Goal: Task Accomplishment & Management: Use online tool/utility

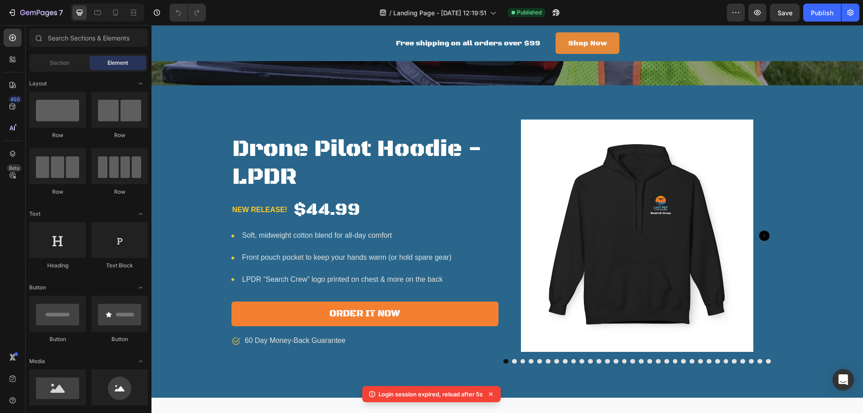
scroll to position [509, 0]
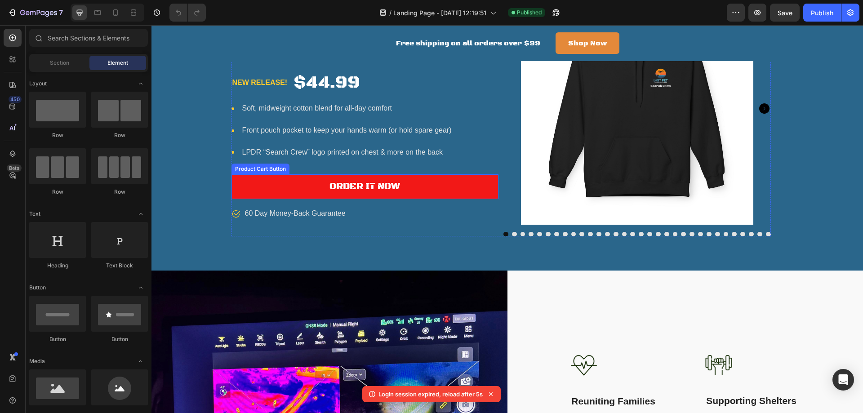
click at [294, 191] on button "Order It Now" at bounding box center [364, 186] width 267 height 25
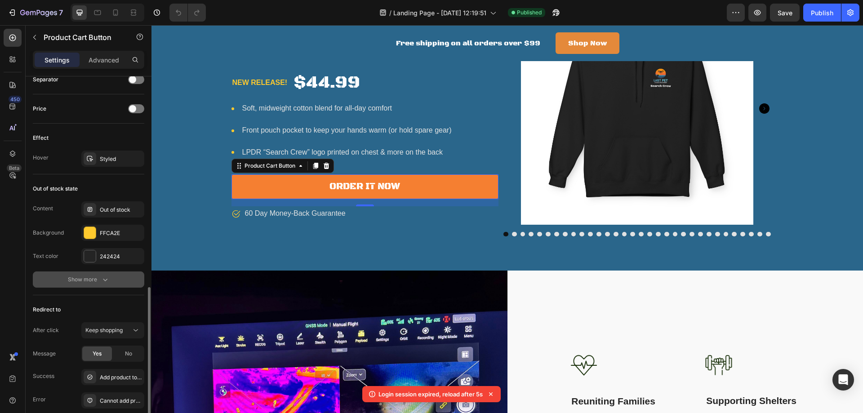
scroll to position [671, 0]
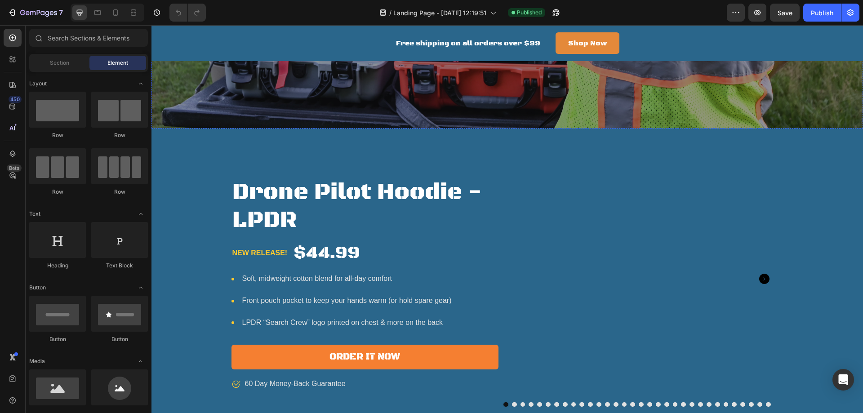
scroll to position [419, 0]
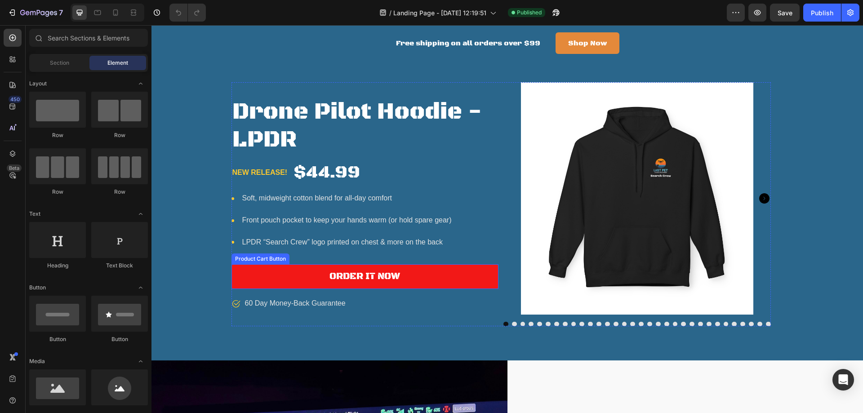
click at [276, 283] on button "Order It Now" at bounding box center [364, 276] width 267 height 25
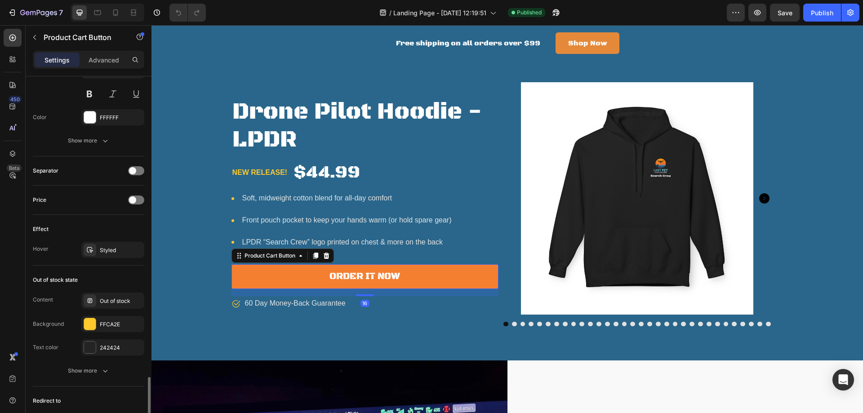
scroll to position [671, 0]
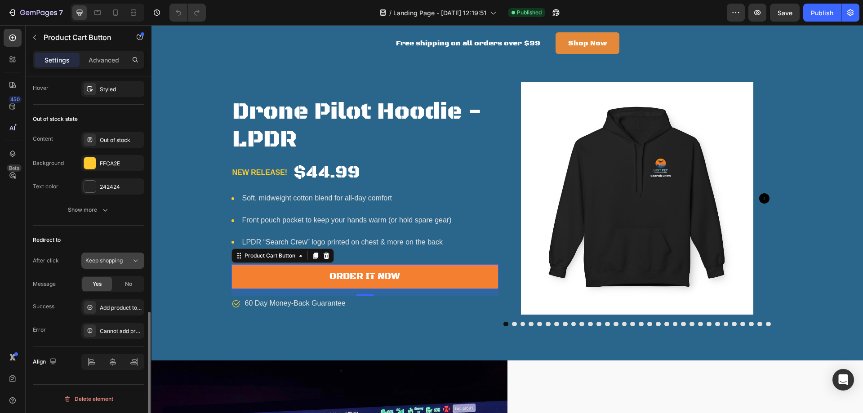
click at [132, 260] on icon at bounding box center [135, 260] width 9 height 9
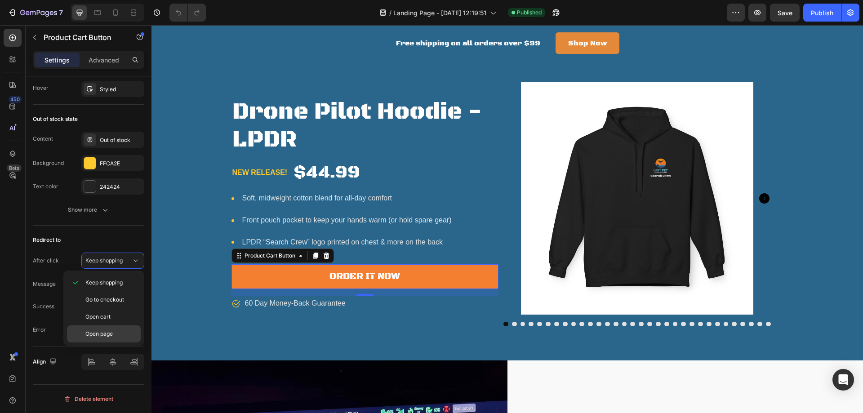
click at [99, 333] on span "Open page" at bounding box center [98, 334] width 27 height 8
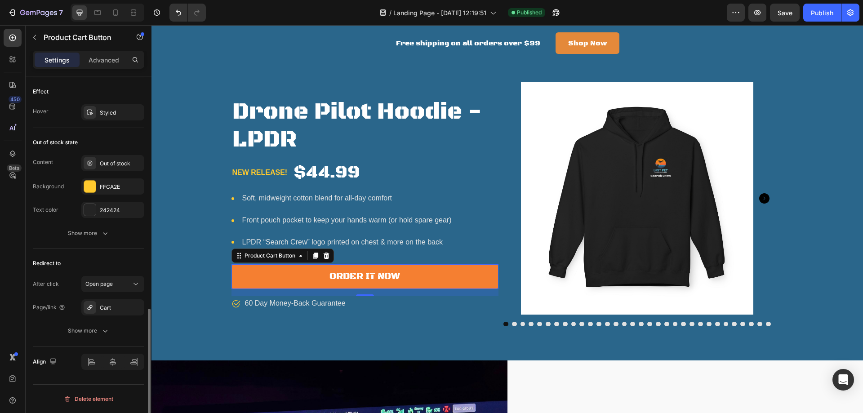
scroll to position [648, 0]
click at [109, 306] on div "Cart" at bounding box center [113, 308] width 26 height 8
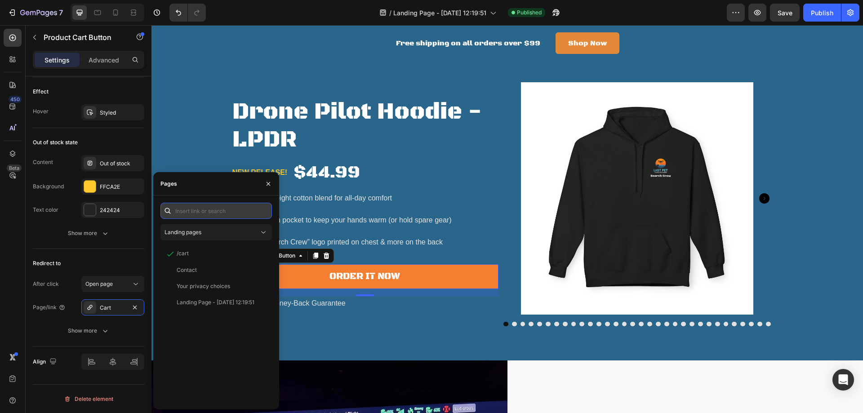
click at [210, 212] on input "text" at bounding box center [215, 211] width 111 height 16
paste input "Sometimes one word says it all! Thanks for camping with us—we’ll be ready to ma…"
type input "Sometimes one word says it all! Thanks for camping with us—we’ll be ready to ma…"
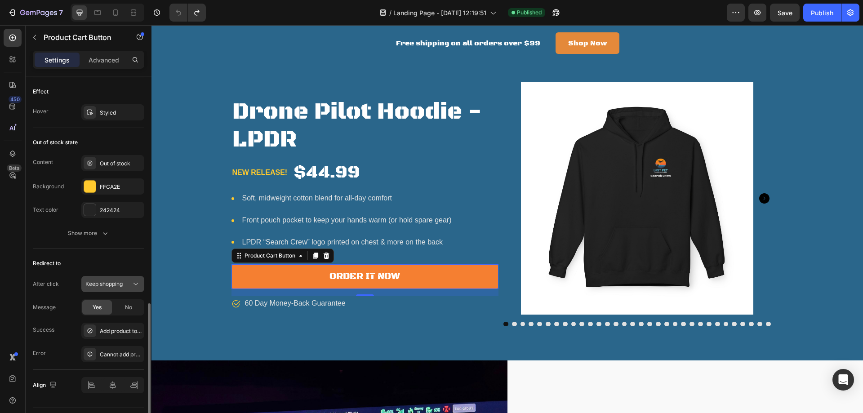
click at [109, 284] on span "Keep shopping" at bounding box center [103, 283] width 37 height 7
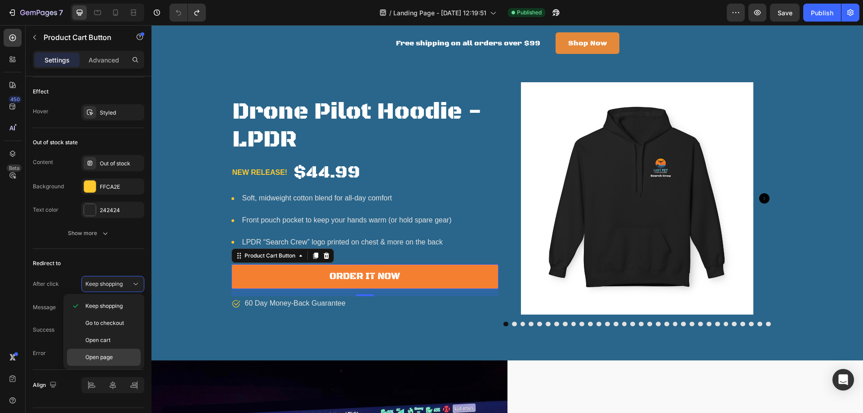
click at [97, 355] on span "Open page" at bounding box center [98, 357] width 27 height 8
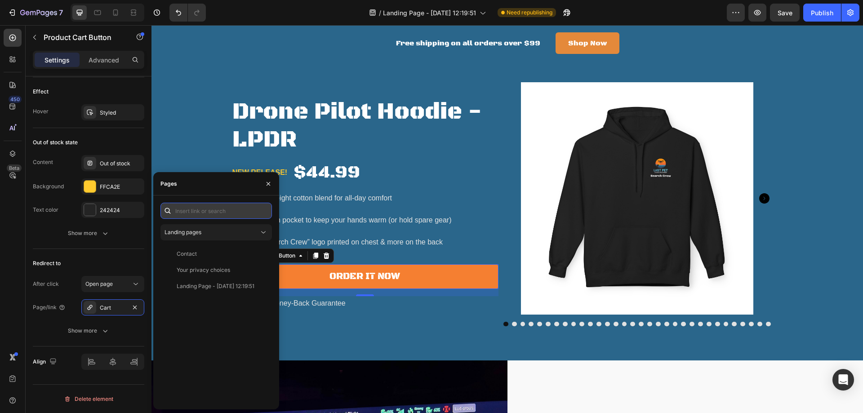
click at [218, 206] on input "text" at bounding box center [215, 211] width 111 height 16
paste input "[URL][DOMAIN_NAME]"
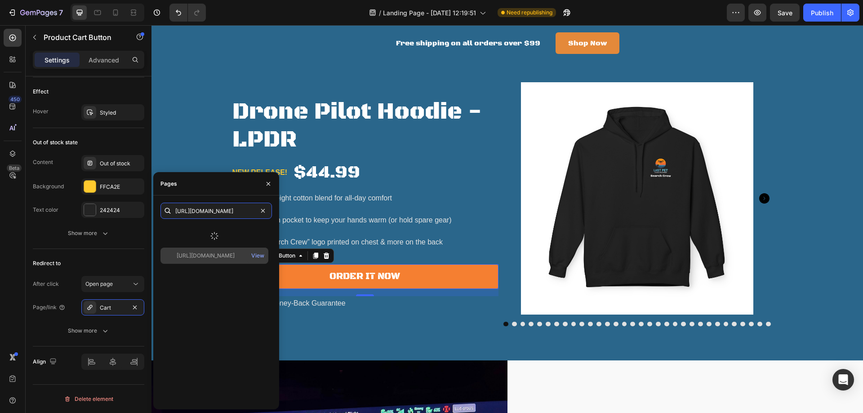
type input "[URL][DOMAIN_NAME]"
click at [203, 252] on div "[URL][DOMAIN_NAME]" at bounding box center [206, 256] width 58 height 8
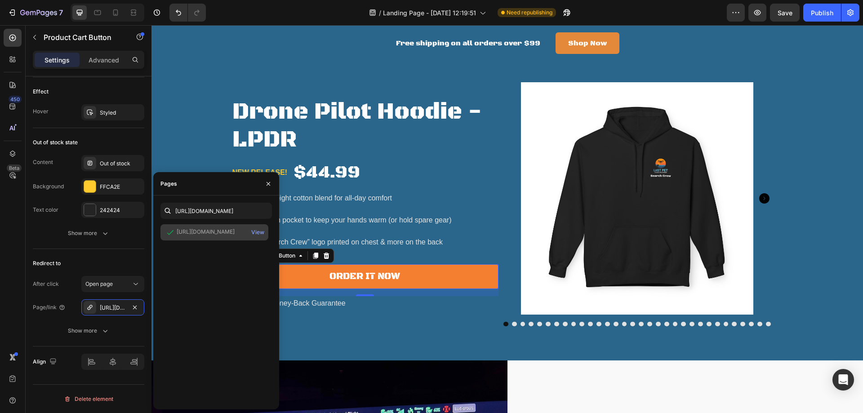
scroll to position [0, 0]
click at [815, 13] on div "Publish" at bounding box center [822, 12] width 22 height 9
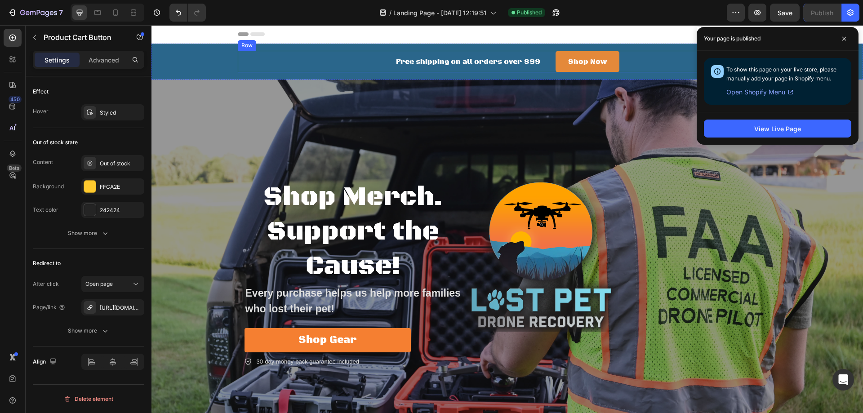
click at [348, 53] on div "Free shipping on all orders over $99 Text block Shop Now Button Row" at bounding box center [507, 62] width 539 height 22
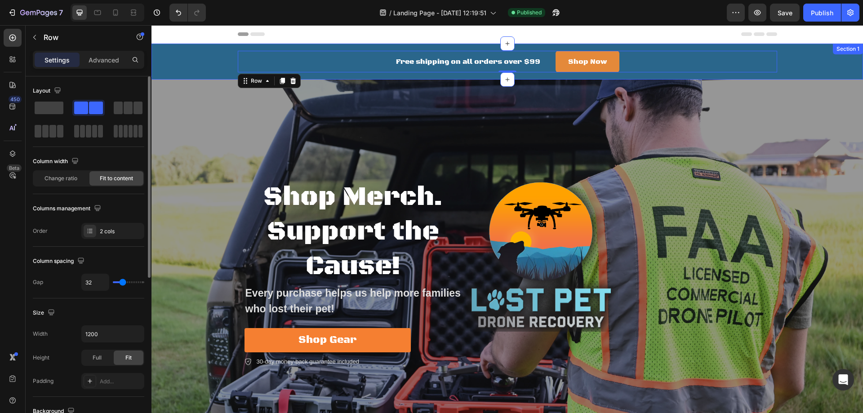
click at [176, 60] on div "Free shipping on all orders over $99 Text block Shop Now Button Row 0" at bounding box center [507, 62] width 698 height 22
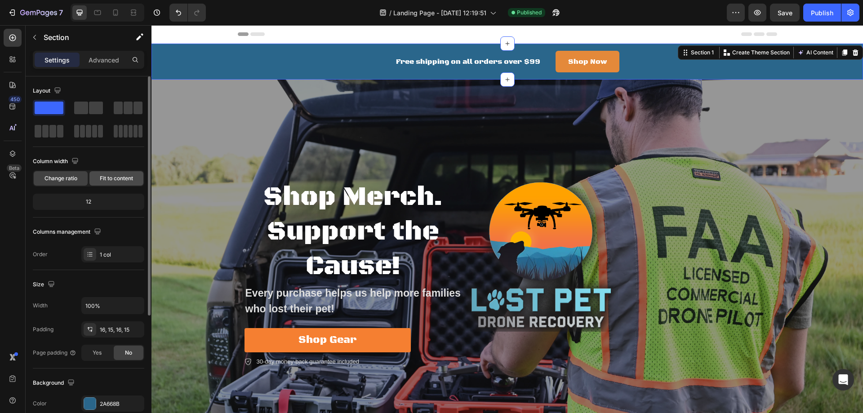
click at [121, 175] on span "Fit to content" at bounding box center [116, 178] width 33 height 8
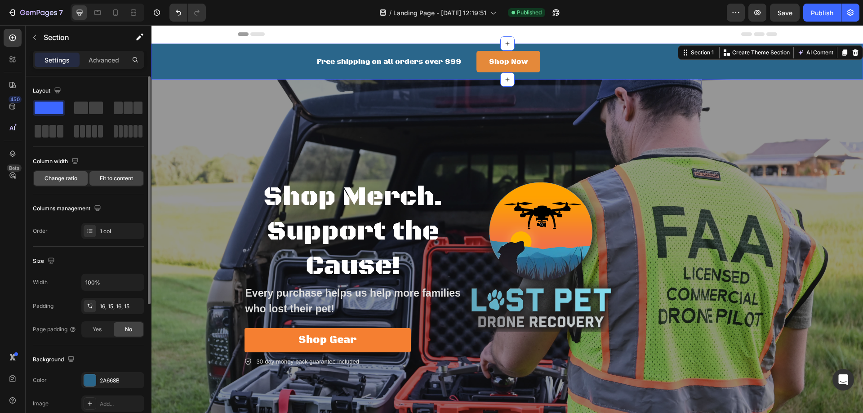
click at [65, 177] on span "Change ratio" at bounding box center [60, 178] width 33 height 8
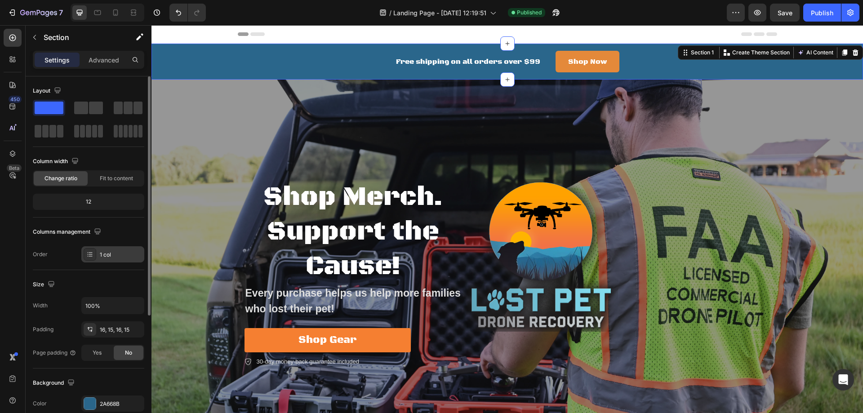
click at [119, 255] on div "1 col" at bounding box center [121, 255] width 42 height 8
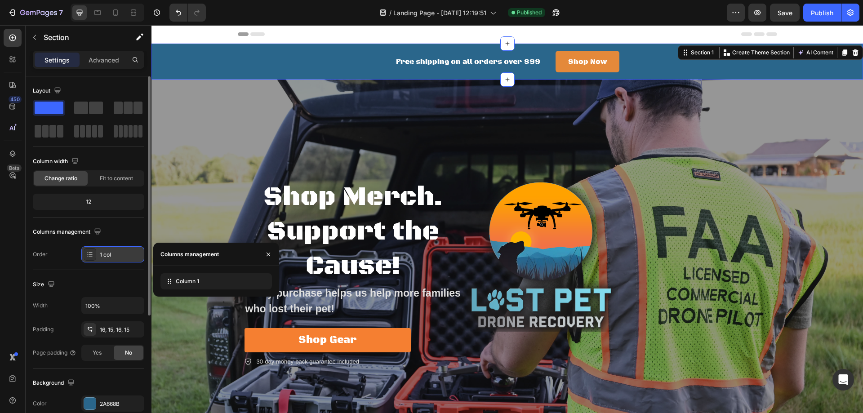
click at [119, 255] on div "1 col" at bounding box center [121, 255] width 42 height 8
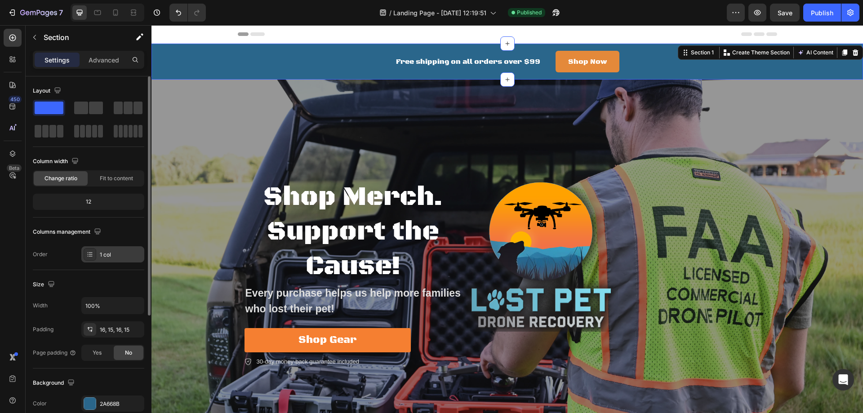
click at [119, 255] on div "1 col" at bounding box center [121, 255] width 42 height 8
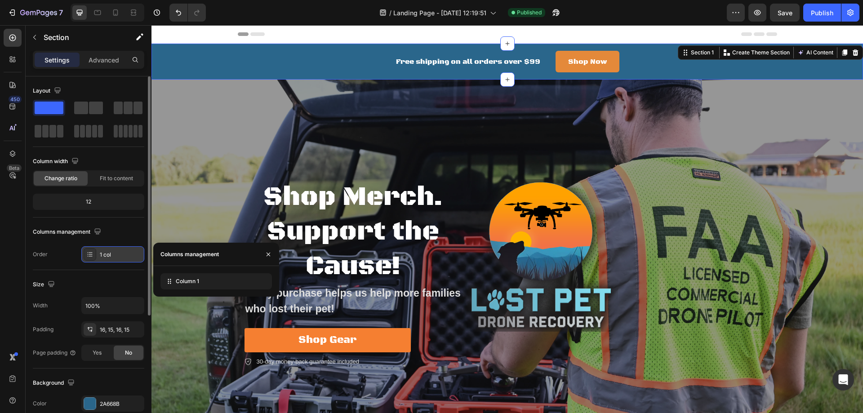
click at [119, 255] on div "1 col" at bounding box center [121, 255] width 42 height 8
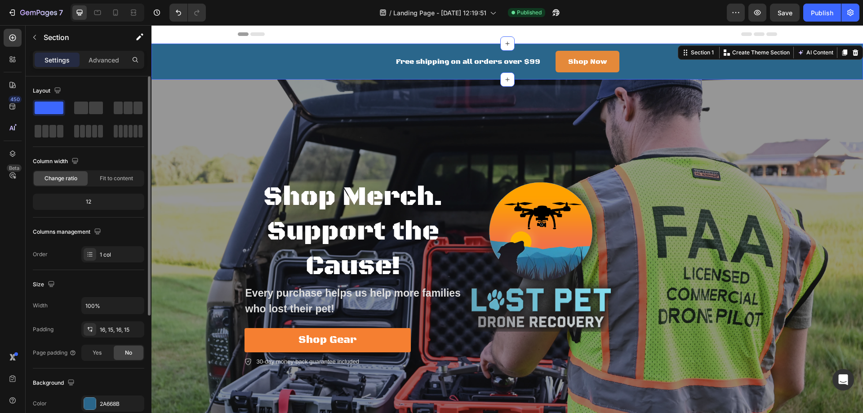
click at [87, 199] on div "12" at bounding box center [89, 202] width 108 height 13
click at [92, 205] on div "12" at bounding box center [89, 202] width 108 height 13
click at [90, 109] on span at bounding box center [96, 108] width 14 height 13
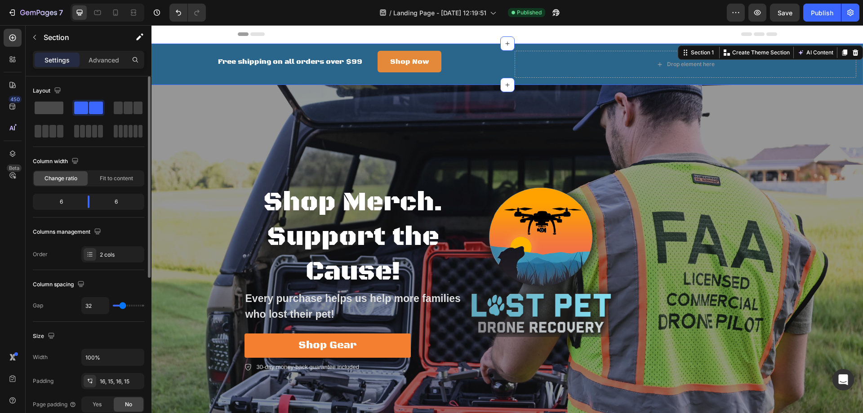
click at [40, 104] on span at bounding box center [49, 108] width 29 height 13
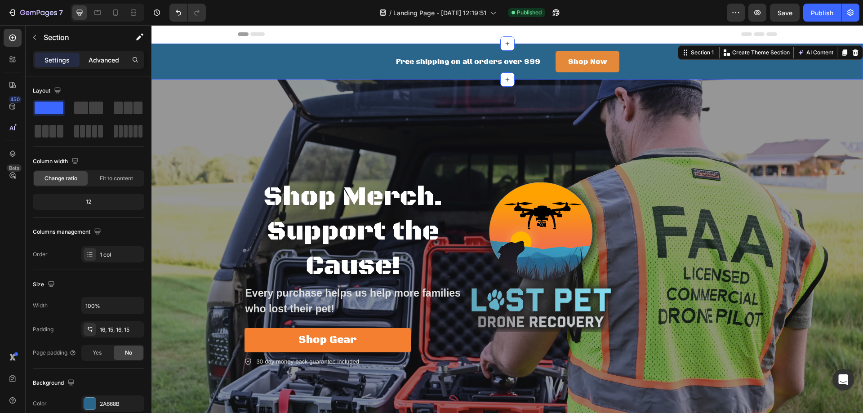
click at [94, 65] on div "Advanced" at bounding box center [103, 60] width 45 height 14
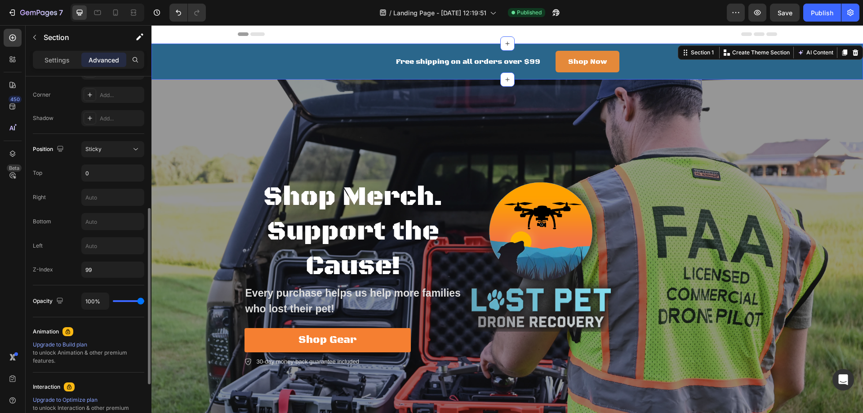
scroll to position [301, 0]
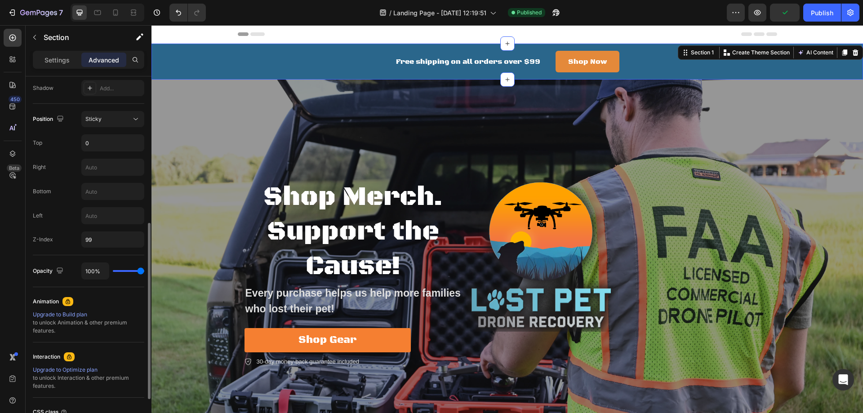
type input "98%"
type input "98"
type input "96%"
type input "96"
type input "94%"
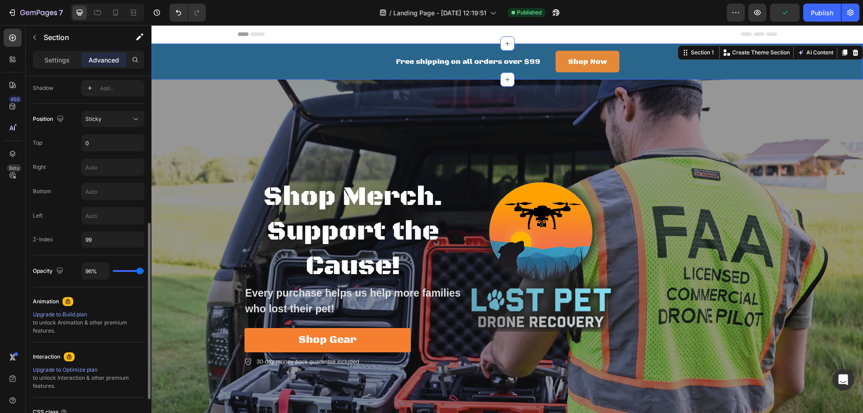
type input "94"
type input "91%"
type input "91"
type input "85%"
type input "85"
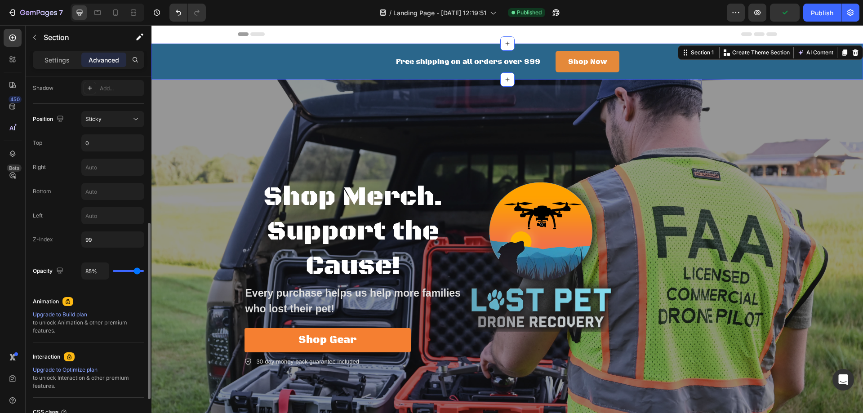
type input "81%"
type input "81"
type input "80%"
type input "80"
type input "78%"
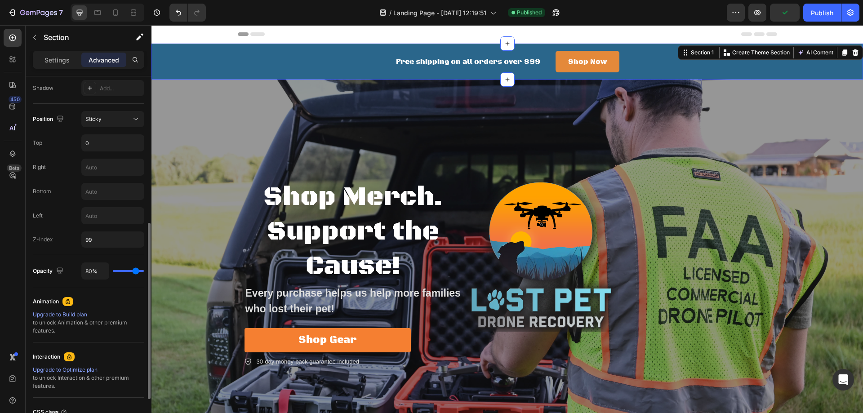
type input "78"
type input "76%"
type input "76"
type input "67%"
type input "67"
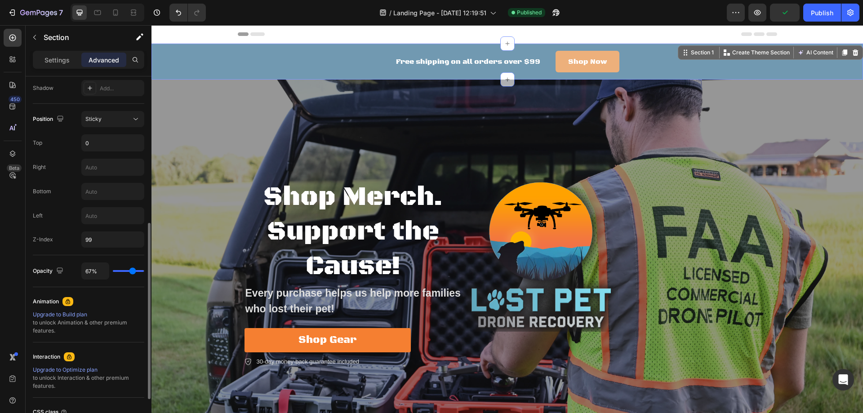
type input "65%"
type input "65"
type input "63%"
type input "63"
type input "61%"
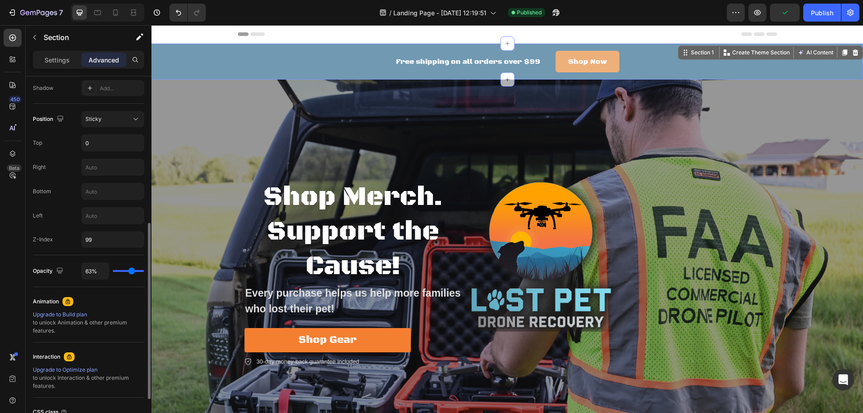
type input "61"
type input "57%"
type input "57"
type input "54%"
type input "54"
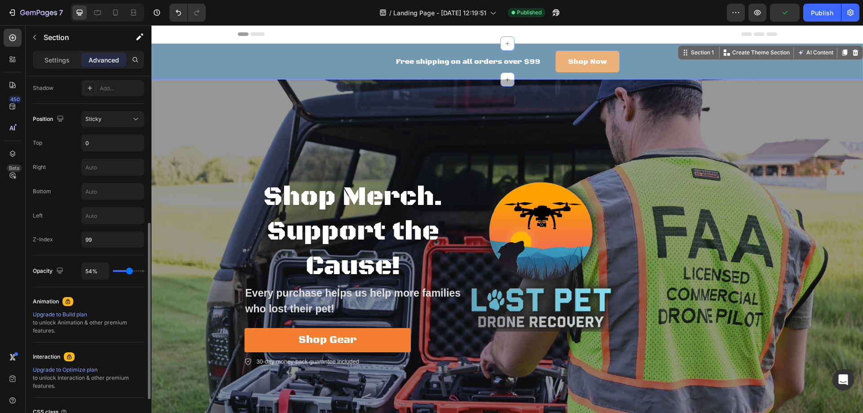
type input "52%"
type input "52"
type input "50%"
type input "50"
type input "46%"
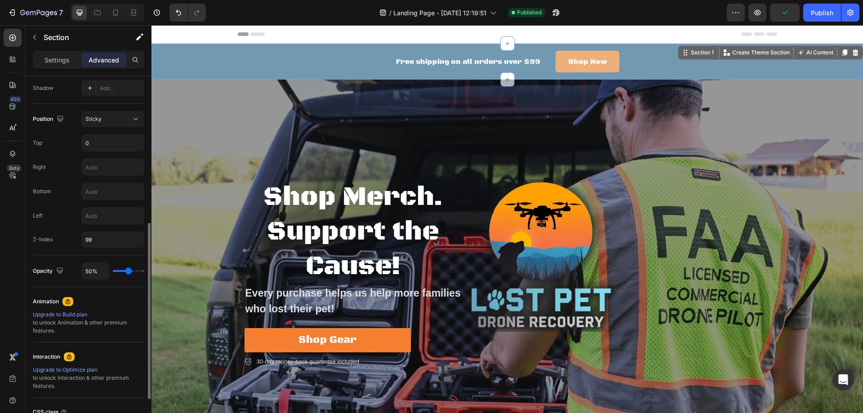
type input "46"
type input "44%"
type input "44"
type input "39%"
type input "39"
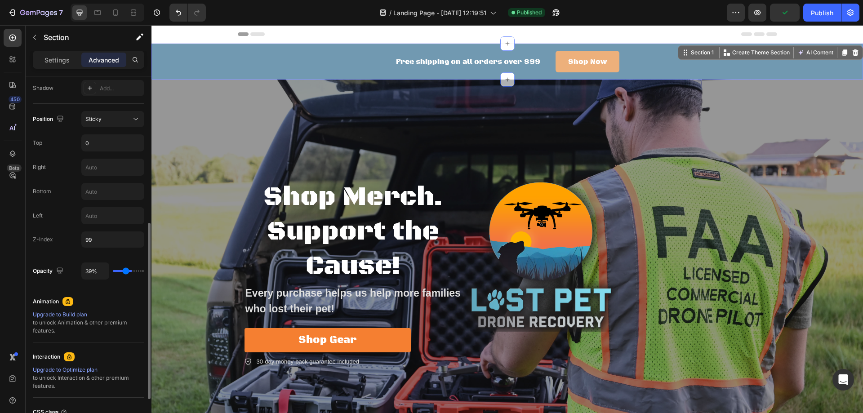
type input "35%"
type input "35"
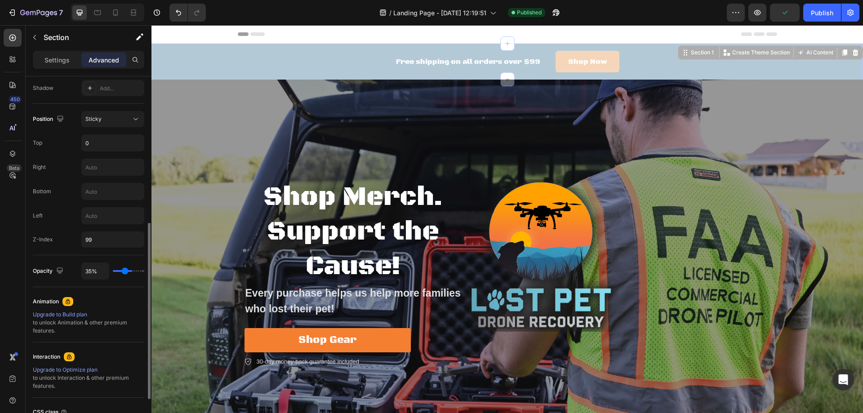
type input "33%"
type input "33"
type input "28%"
type input "28"
type input "22%"
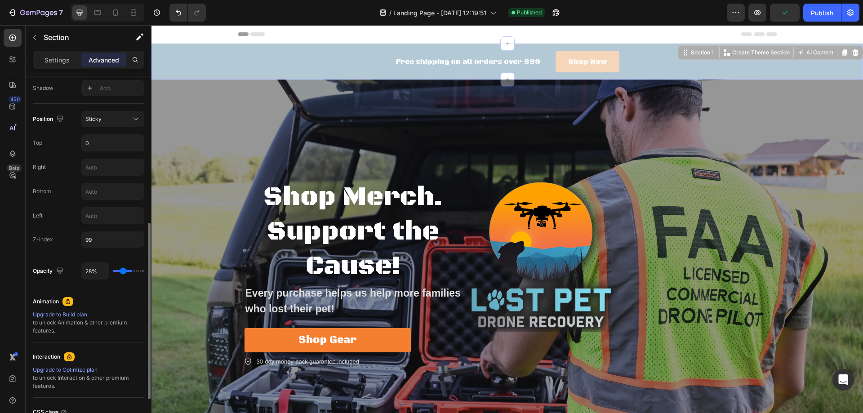
type input "22"
type input "19%"
type input "19"
type input "13%"
type input "13"
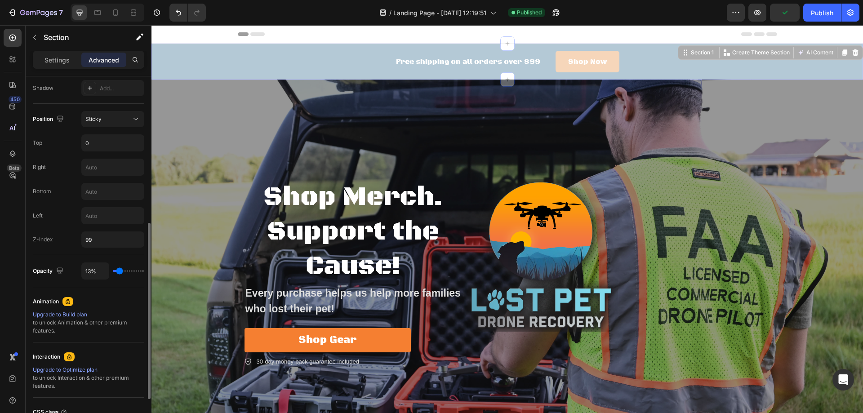
type input "11%"
type input "11"
type input "7%"
type input "7"
type input "6%"
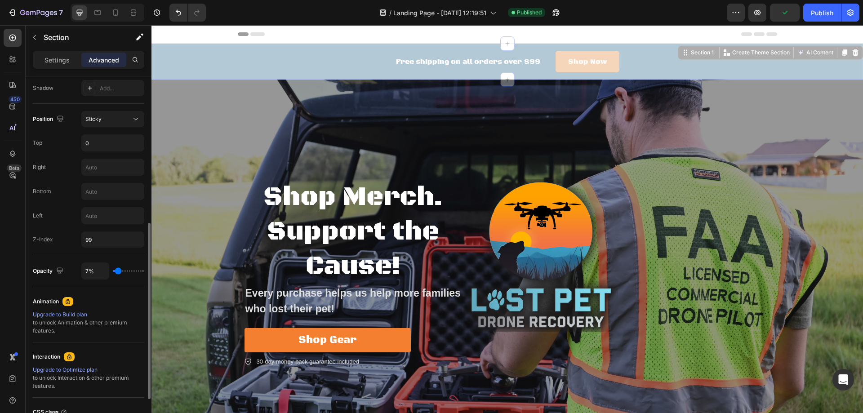
type input "6"
type input "4%"
type input "4"
type input "0%"
type input "0"
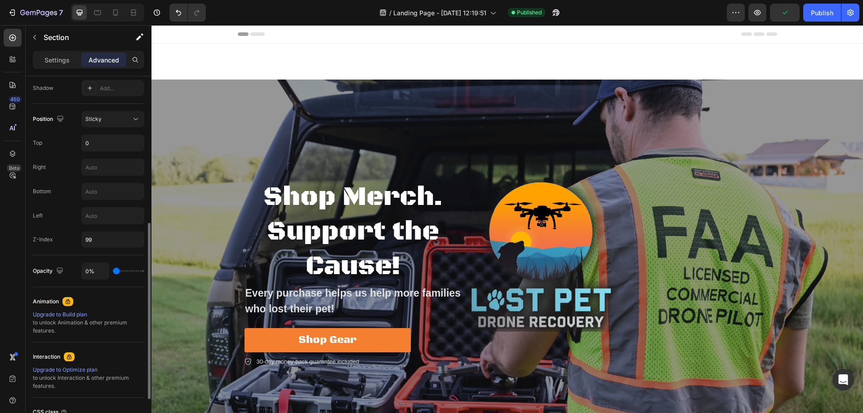
type input "6%"
type input "6"
type input "9%"
type input "9"
type input "17%"
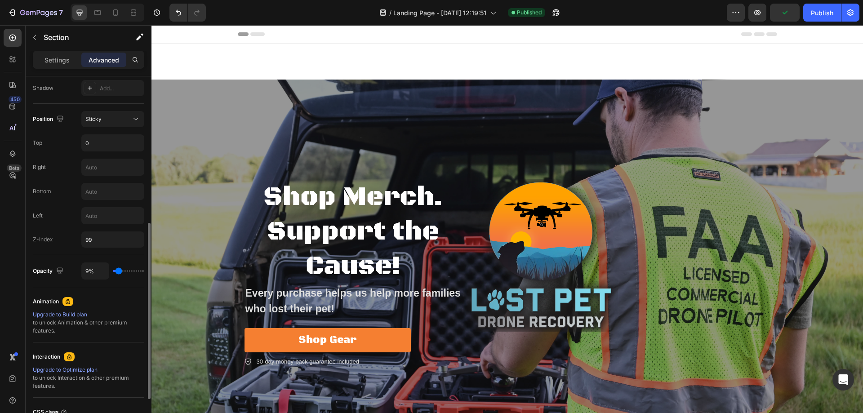
type input "17"
type input "22%"
type input "22"
type input "33%"
type input "33"
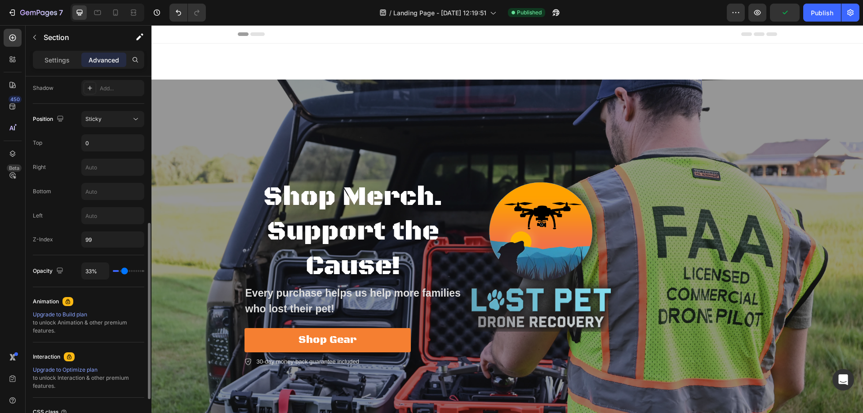
type input "48%"
type input "48"
type input "63%"
type input "63"
type input "74%"
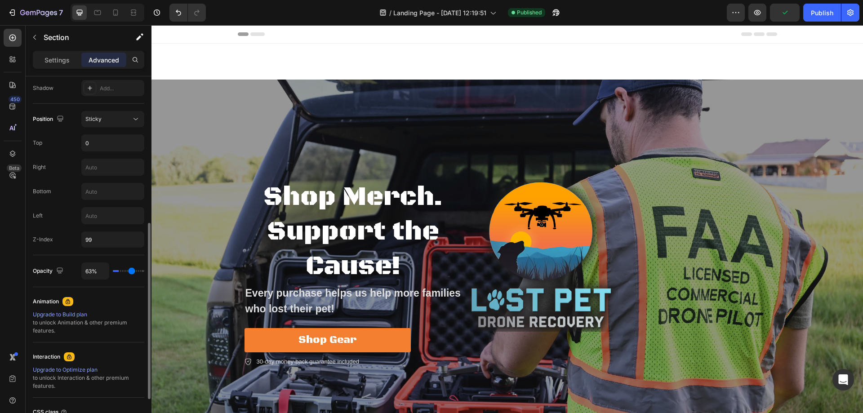
type input "74"
type input "81%"
type input "81"
type input "87%"
type input "87"
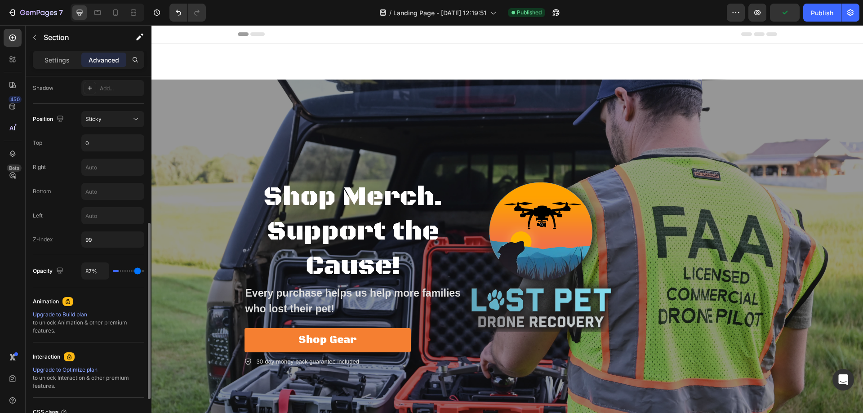
type input "89%"
type input "89"
type input "94%"
type input "94"
type input "96%"
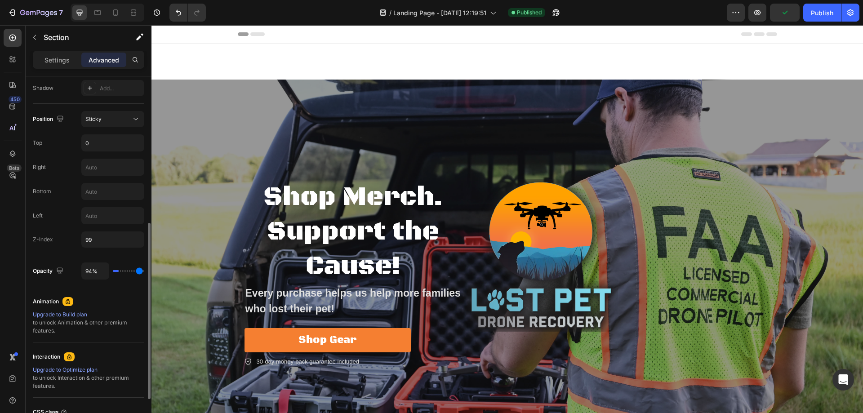
type input "96"
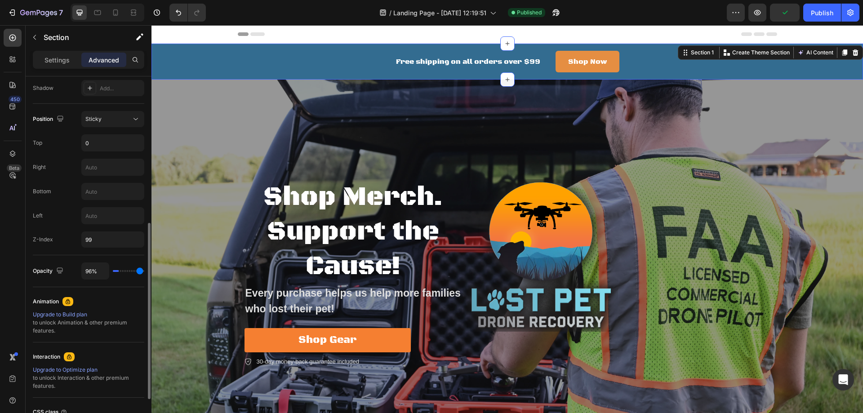
type input "100%"
type input "100"
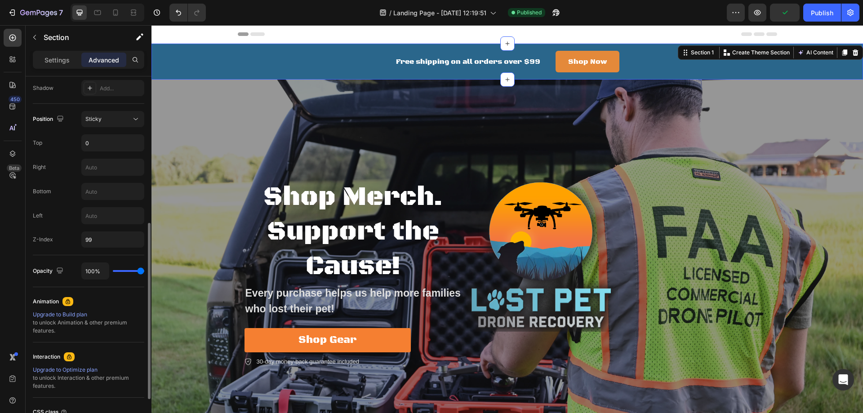
drag, startPoint x: 140, startPoint y: 271, endPoint x: 146, endPoint y: 271, distance: 5.4
click at [144, 271] on input "range" at bounding box center [128, 271] width 31 height 2
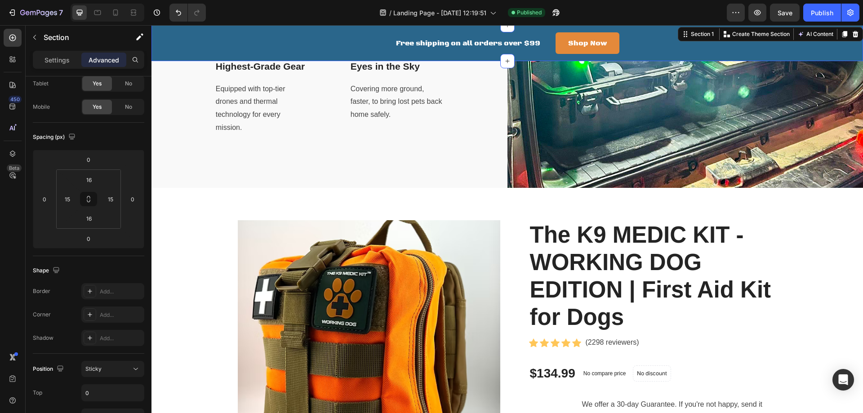
scroll to position [1258, 0]
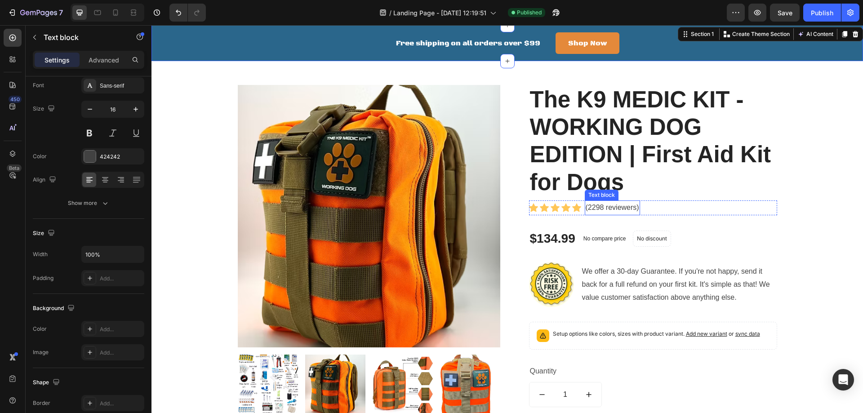
click at [608, 205] on p "(2298 reviewers)" at bounding box center [612, 207] width 53 height 13
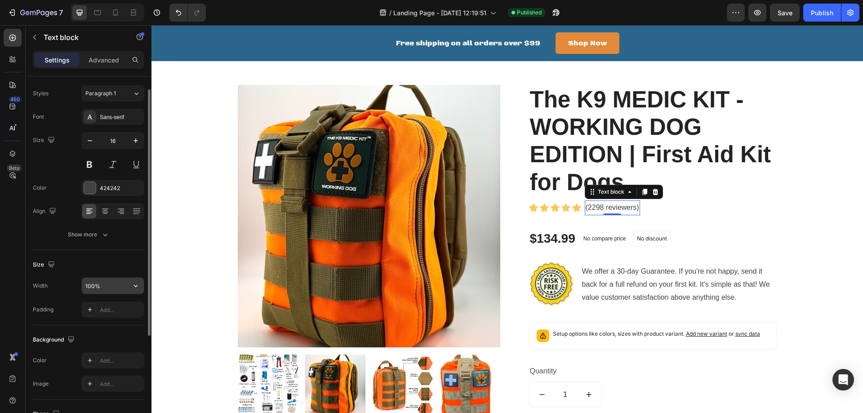
scroll to position [0, 0]
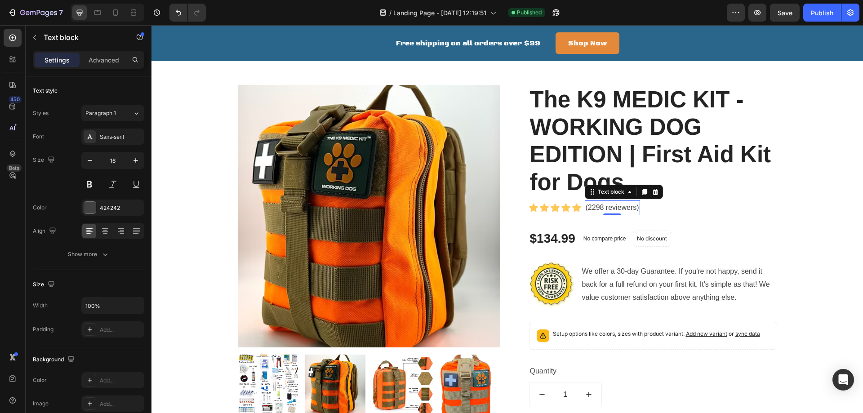
click at [620, 203] on p "(2298 reviewers)" at bounding box center [612, 207] width 53 height 13
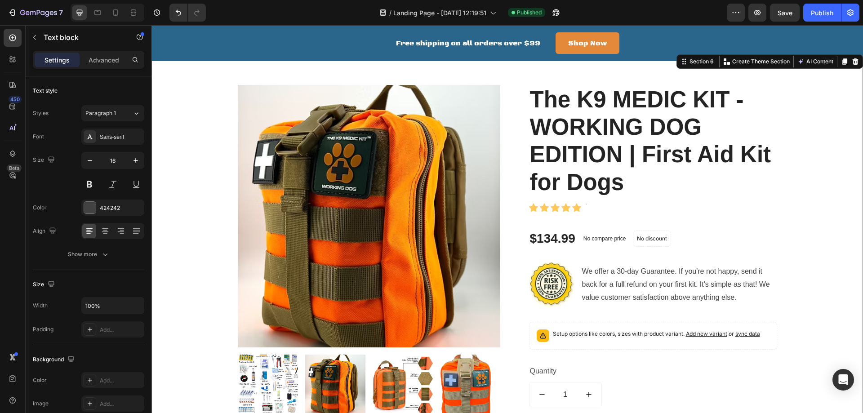
click at [831, 223] on div "Product Images & Gallery The K9 MEDIC KIT - WORKING DOG EDITION | First Aid Kit…" at bounding box center [507, 289] width 698 height 408
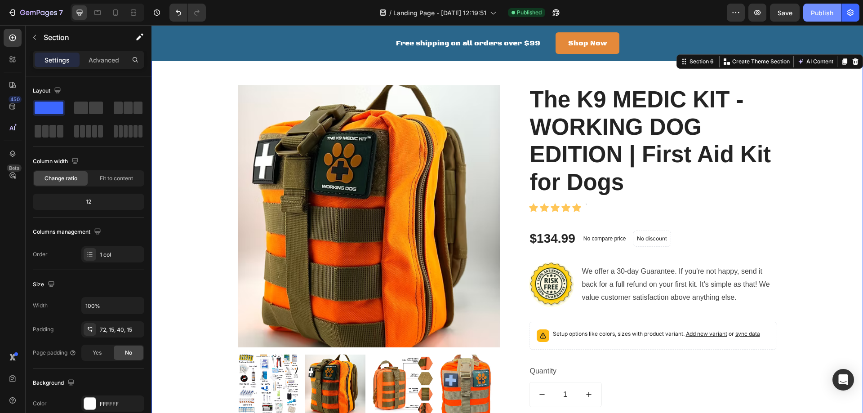
click at [819, 14] on div "Publish" at bounding box center [822, 12] width 22 height 9
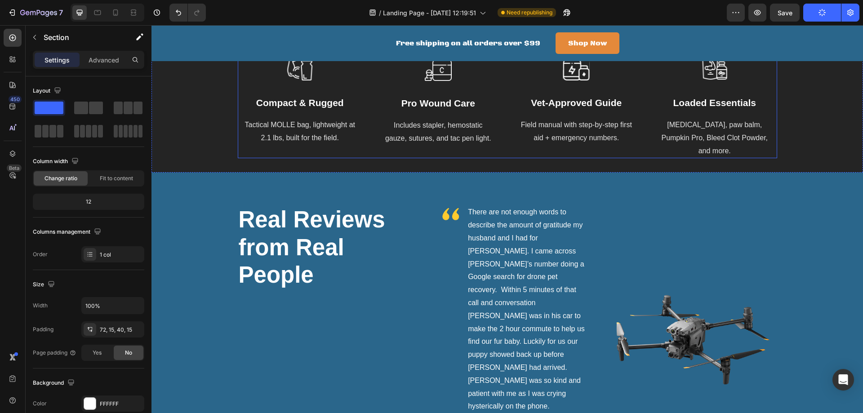
scroll to position [1678, 0]
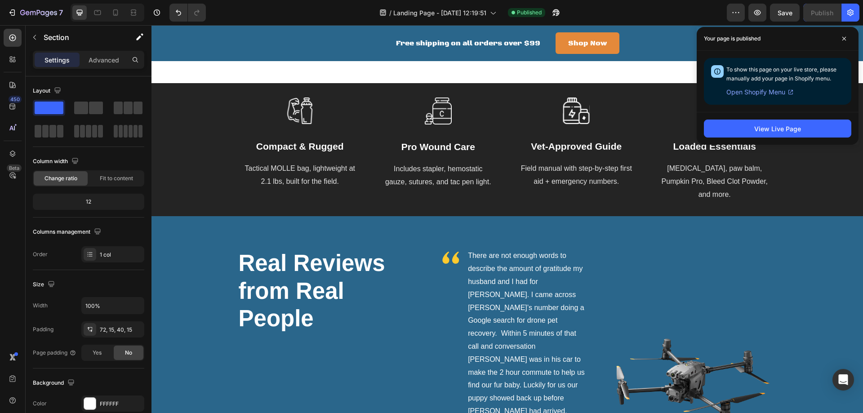
click at [764, 93] on span "Open Shopify Menu" at bounding box center [755, 92] width 59 height 11
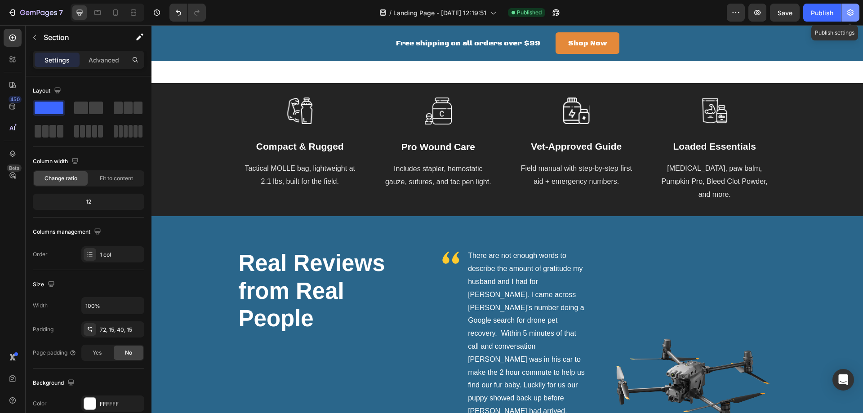
click at [849, 13] on icon "button" at bounding box center [850, 12] width 9 height 9
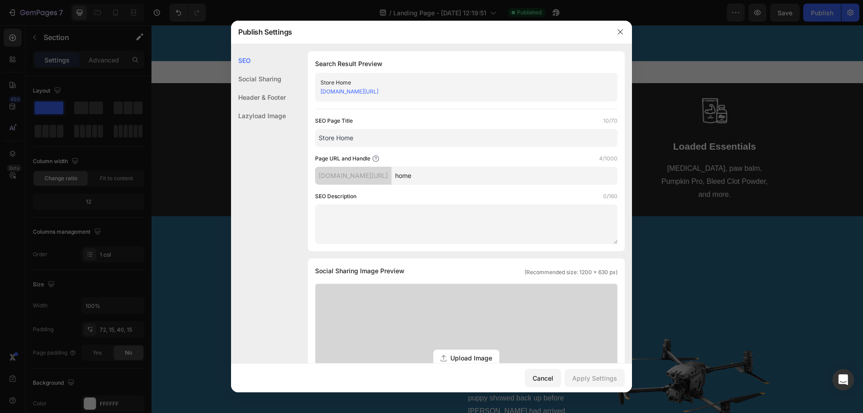
click at [338, 137] on input "Store Home" at bounding box center [466, 138] width 302 height 18
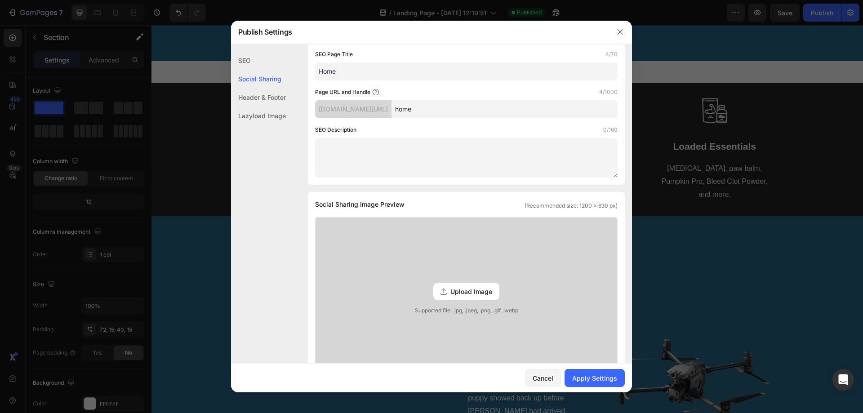
scroll to position [120, 0]
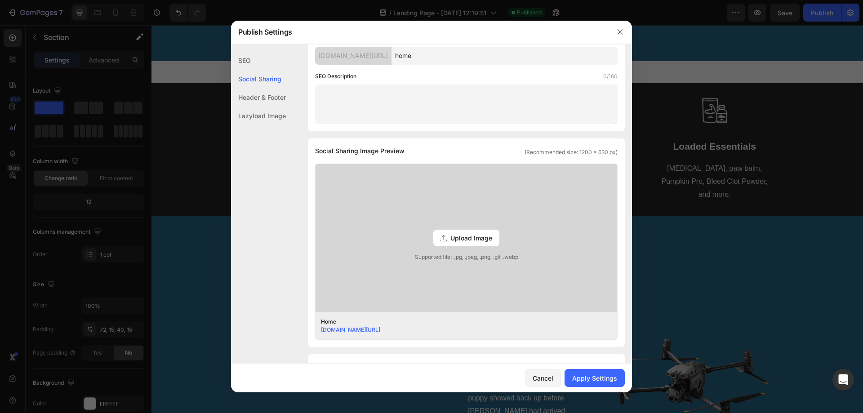
type input "Home"
click at [464, 236] on span "Upload Image" at bounding box center [471, 237] width 42 height 9
click at [0, 0] on input "Upload Image Supported file: .jpg, .jpeg, .png, .gif, .webp" at bounding box center [0, 0] width 0 height 0
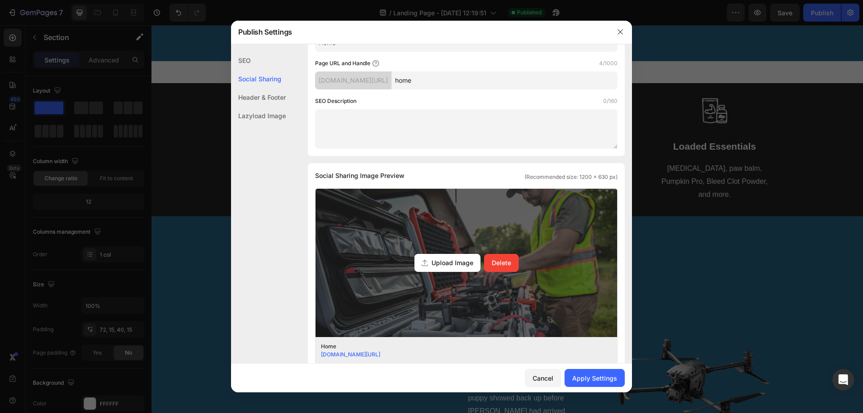
scroll to position [0, 0]
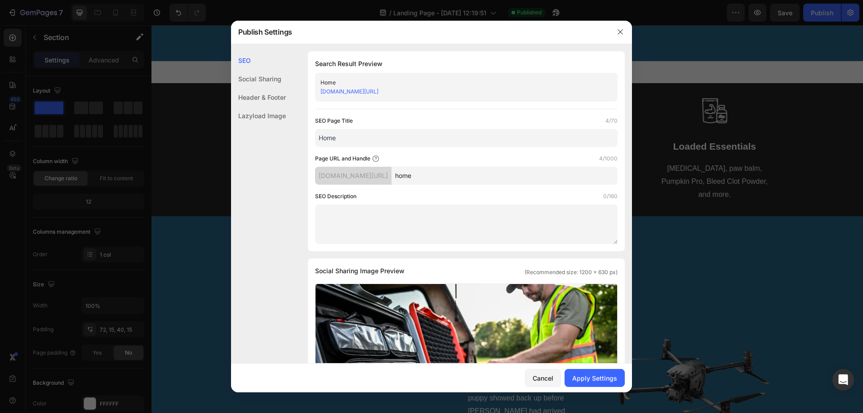
click at [358, 90] on link "[DOMAIN_NAME][URL]" at bounding box center [349, 91] width 58 height 7
